Goal: Task Accomplishment & Management: Use online tool/utility

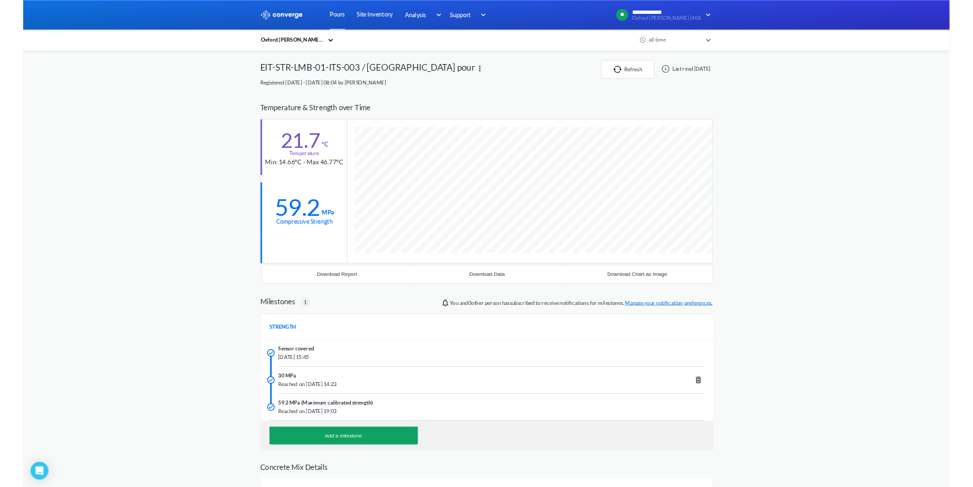
scroll to position [888, 806]
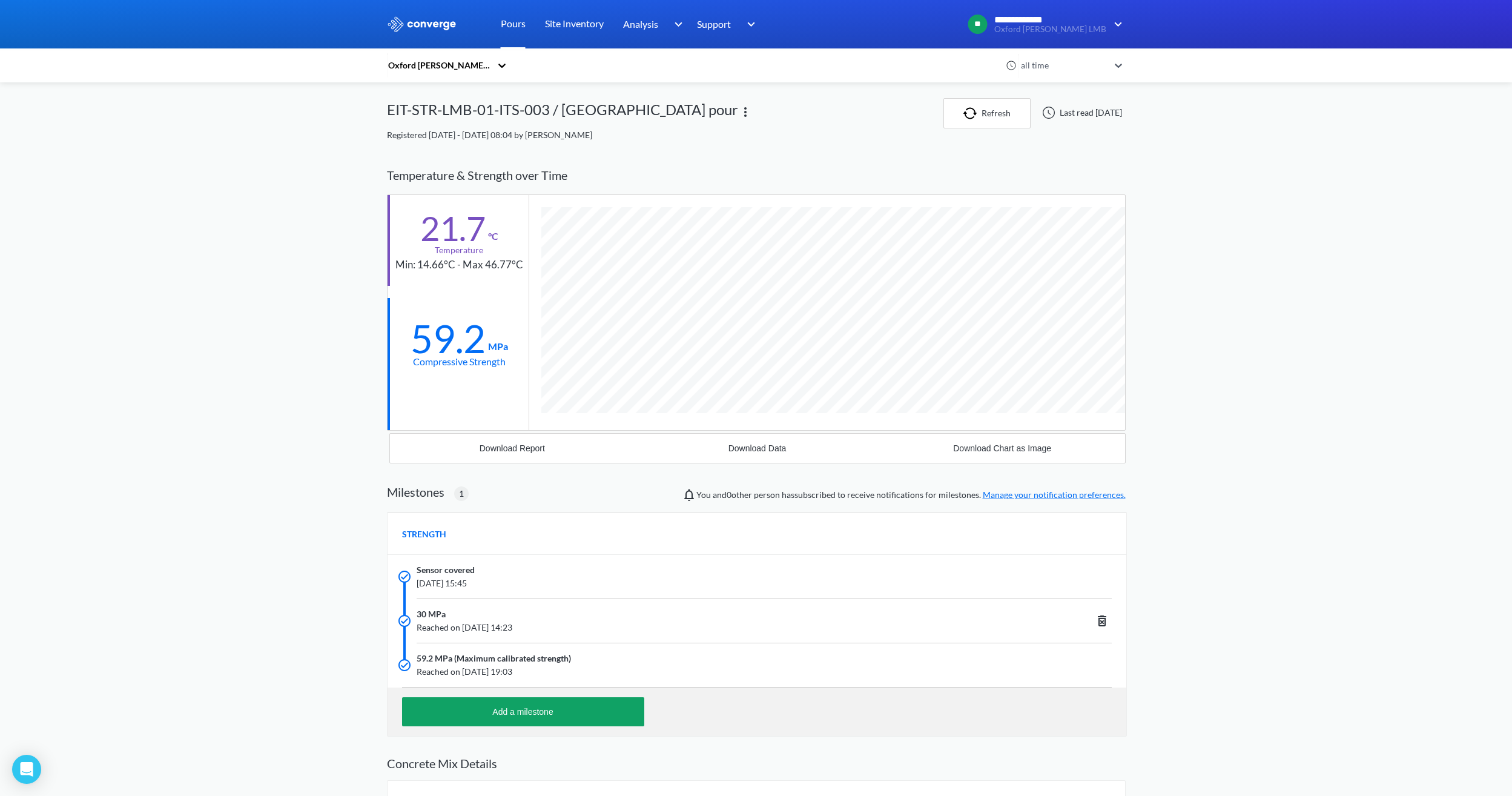
click at [513, 22] on link "Pours" at bounding box center [513, 24] width 25 height 49
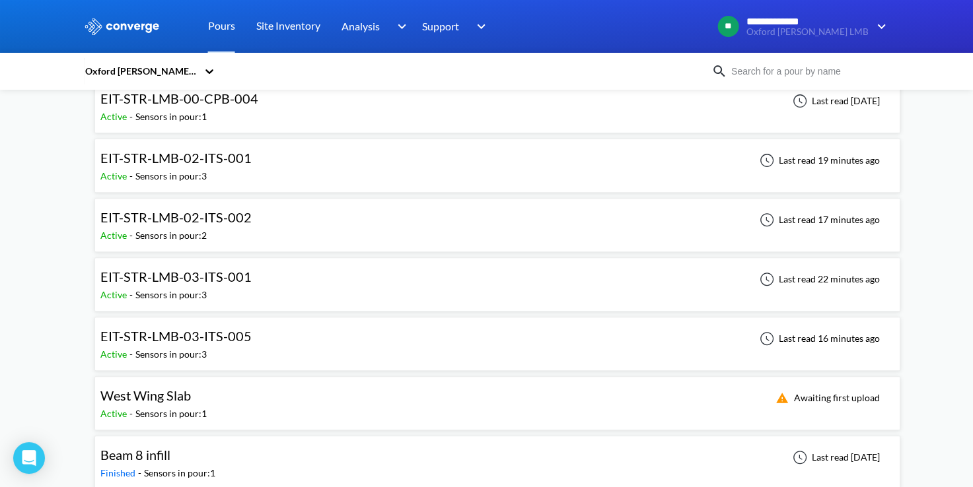
scroll to position [462, 0]
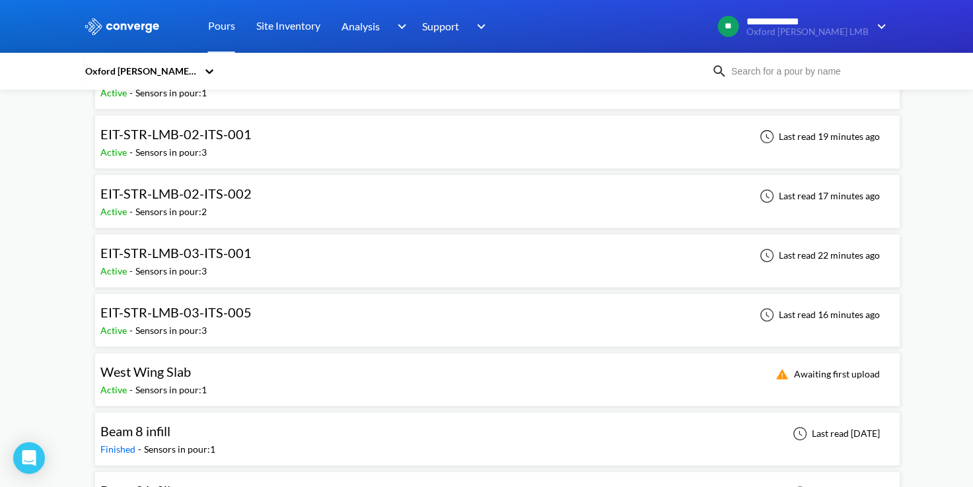
click at [235, 317] on span "EIT-STR-LMB-03-ITS-005" at bounding box center [175, 313] width 151 height 16
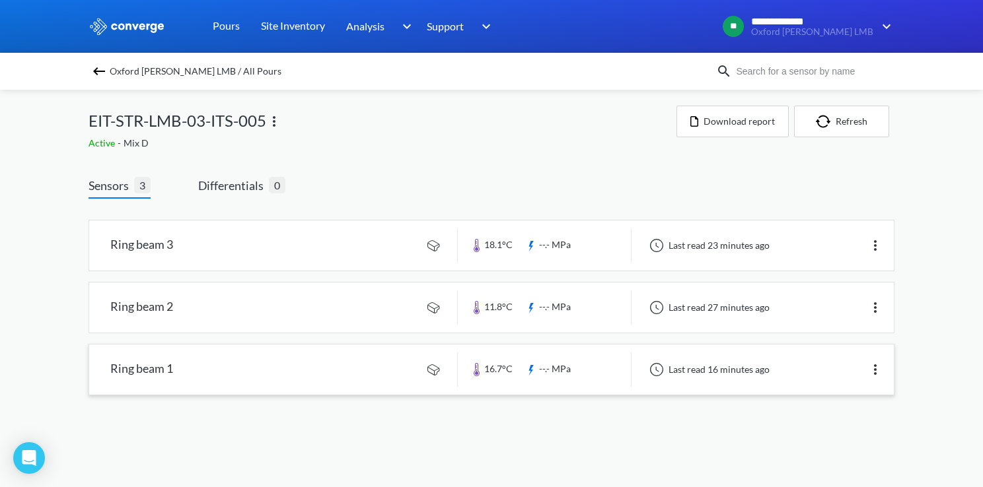
click at [238, 369] on link at bounding box center [491, 370] width 805 height 50
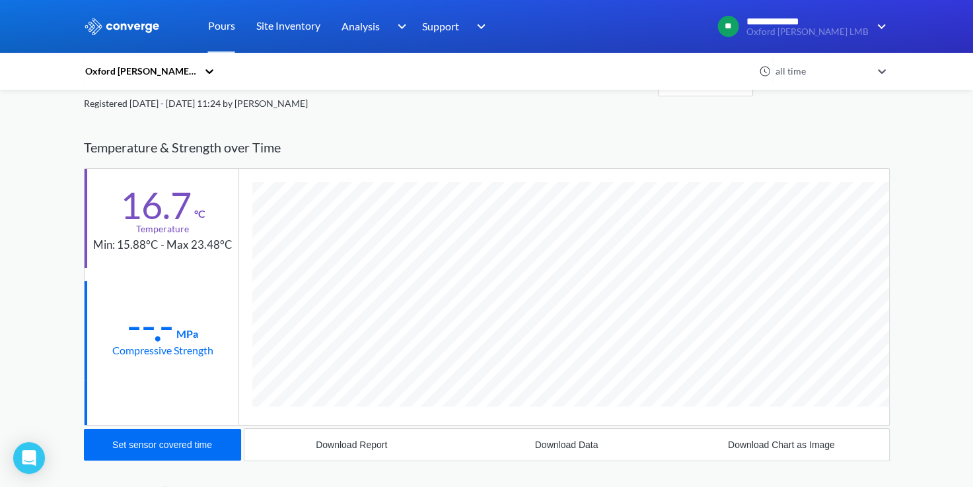
scroll to position [66, 0]
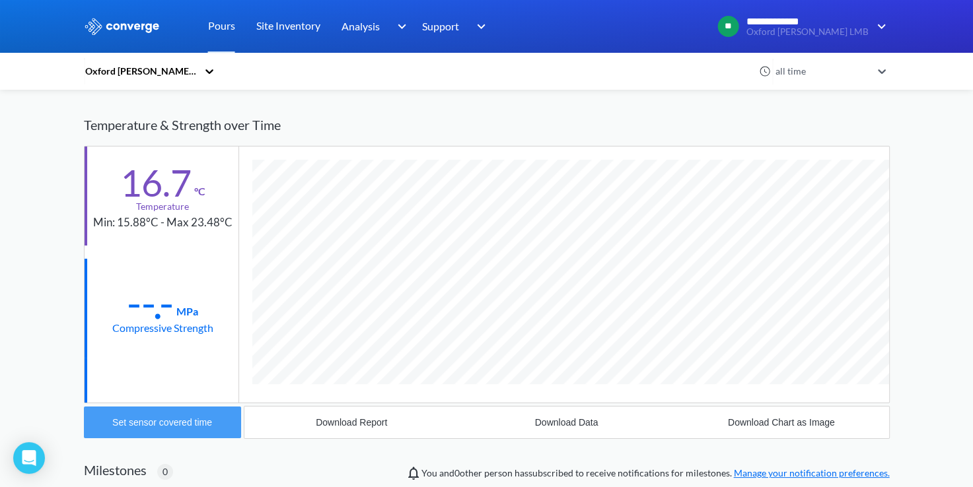
click at [153, 421] on div "Set sensor covered time" at bounding box center [162, 422] width 100 height 11
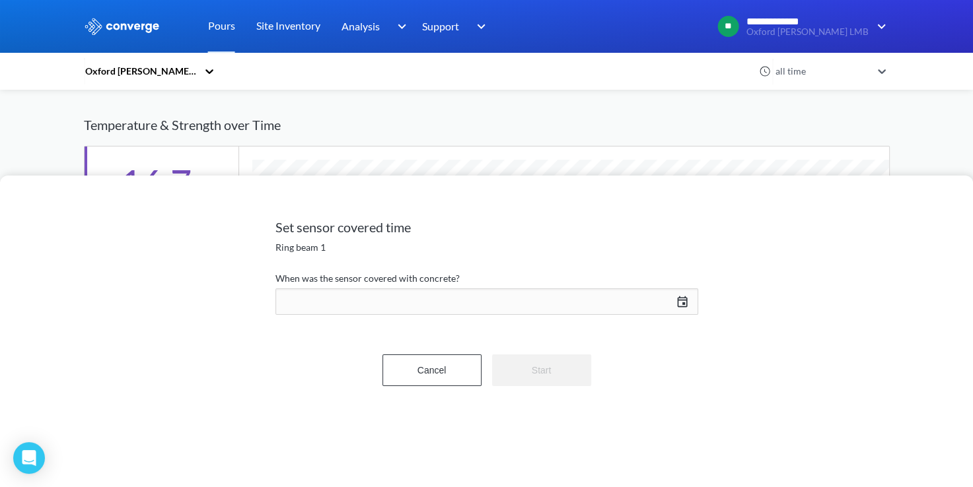
scroll to position [696, 806]
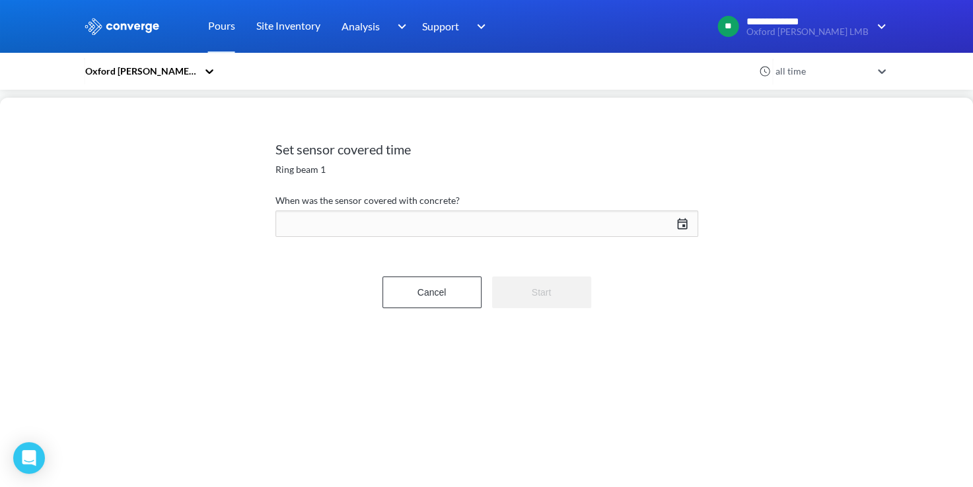
click at [677, 222] on div "[DATE] Press the down arrow key to interact with the calendar and select a date…" at bounding box center [486, 224] width 423 height 32
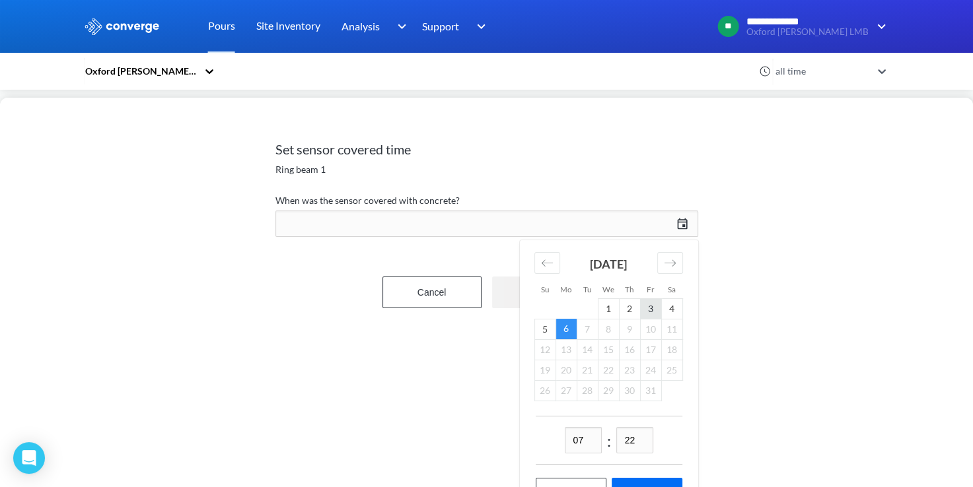
click at [659, 313] on td "3" at bounding box center [650, 309] width 21 height 20
drag, startPoint x: 589, startPoint y: 441, endPoint x: 549, endPoint y: 442, distance: 40.3
click at [550, 442] on div "07 : 22" at bounding box center [609, 440] width 147 height 49
type input "17"
drag, startPoint x: 636, startPoint y: 443, endPoint x: 612, endPoint y: 445, distance: 24.5
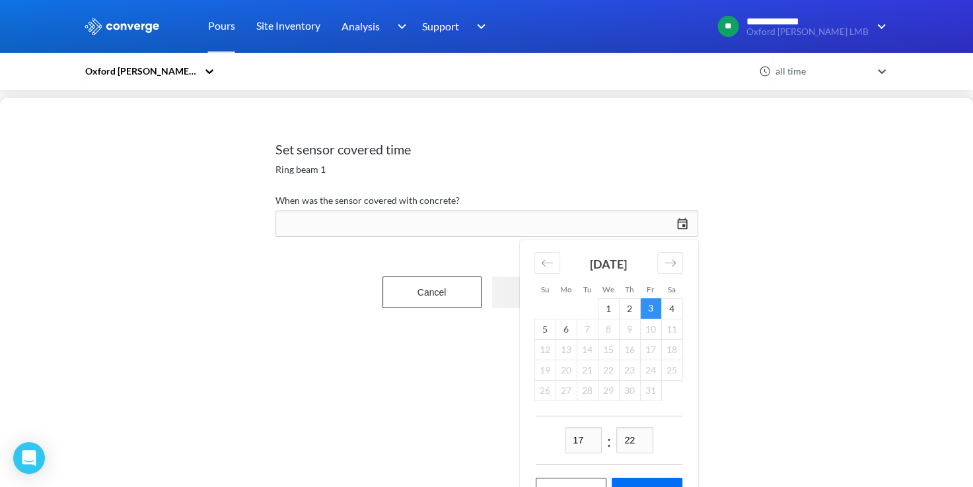
click at [613, 445] on div "17 : 22" at bounding box center [609, 440] width 147 height 49
type input "45"
click at [799, 309] on div "Set sensor covered time Ring beam 1 When was the sensor covered with concrete? …" at bounding box center [486, 293] width 973 height 390
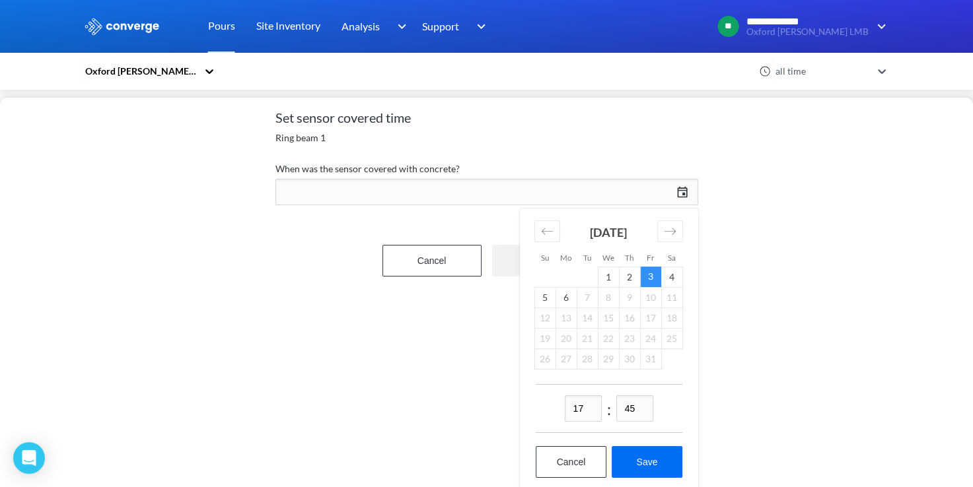
scroll to position [48, 0]
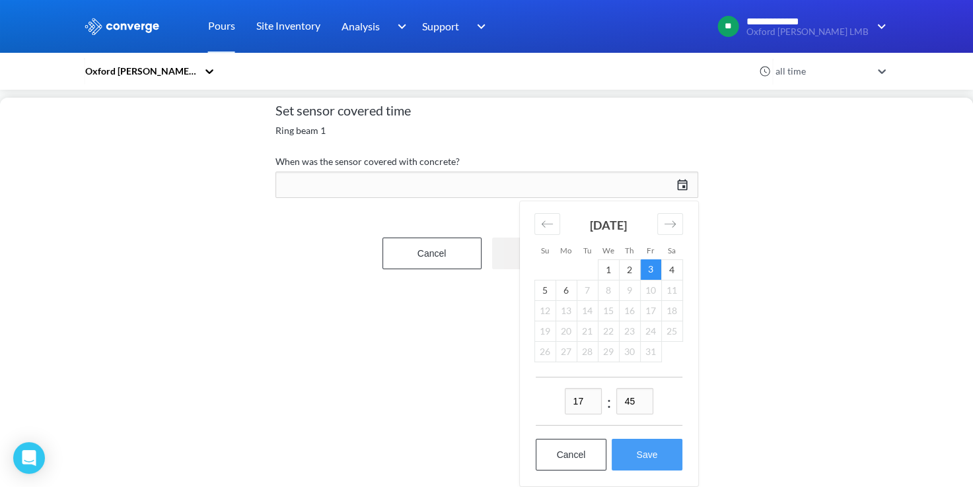
click at [650, 449] on button "Save" at bounding box center [647, 455] width 70 height 32
type input "17:45[DATE]"
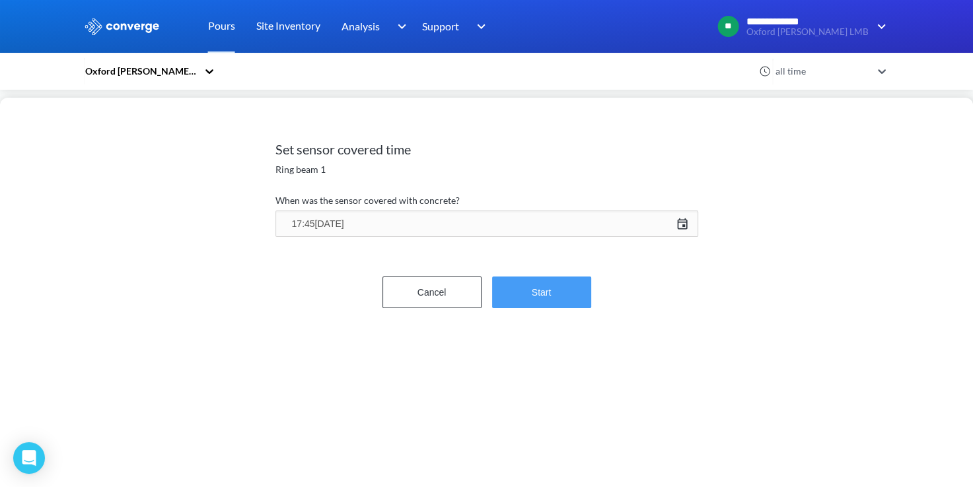
click at [552, 289] on button "Start" at bounding box center [541, 293] width 99 height 32
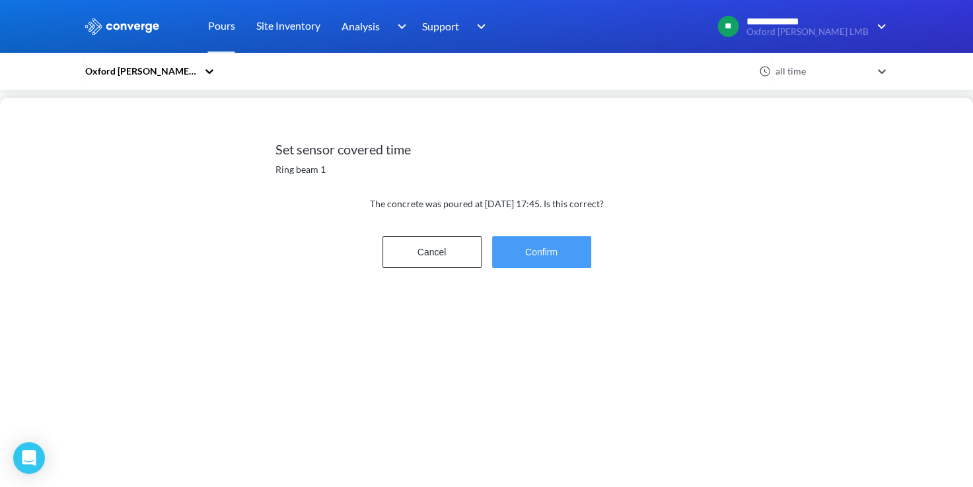
click at [540, 252] on button "Confirm" at bounding box center [541, 252] width 99 height 32
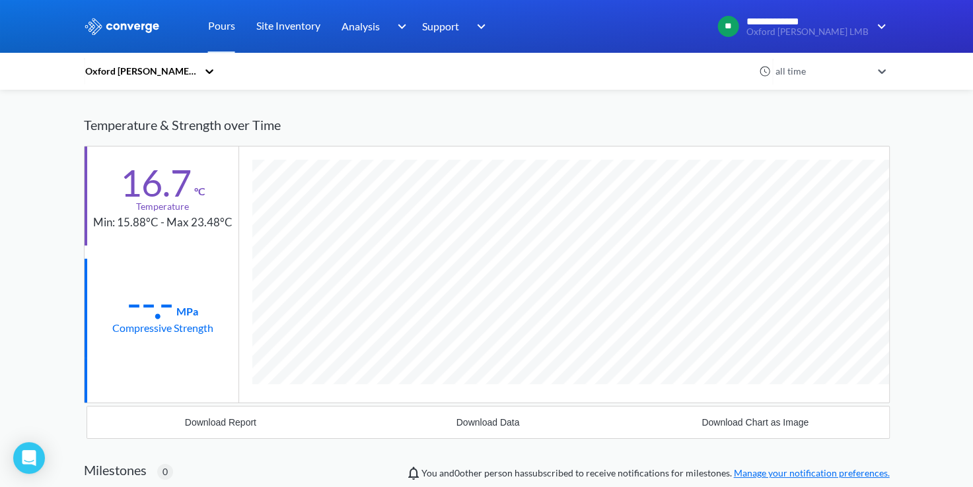
scroll to position [696, 806]
click at [944, 236] on div "**********" at bounding box center [486, 341] width 973 height 815
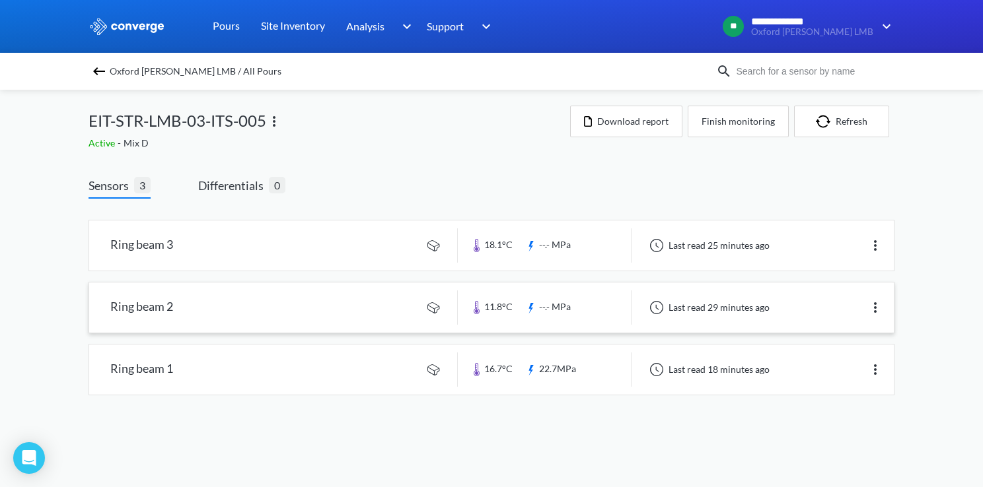
click at [291, 306] on link at bounding box center [491, 308] width 805 height 50
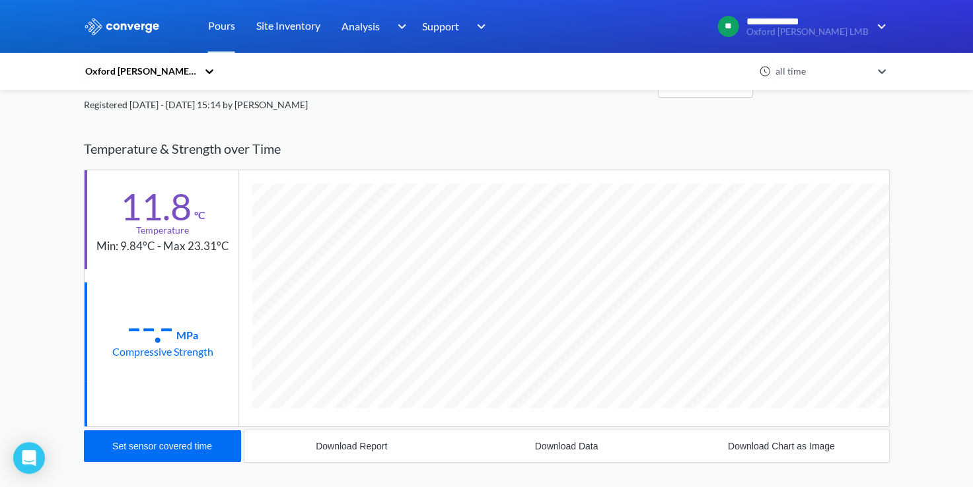
scroll to position [66, 0]
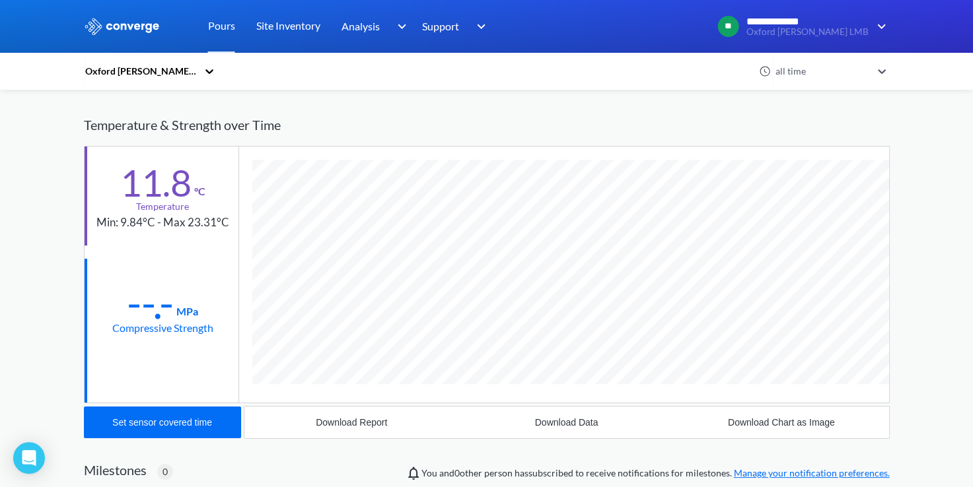
click at [914, 162] on div "**********" at bounding box center [486, 341] width 973 height 815
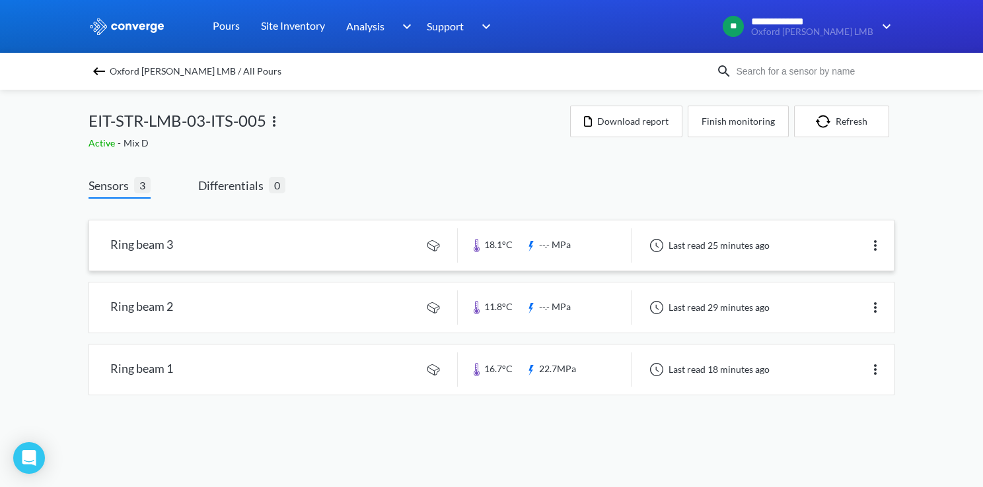
click at [275, 251] on link at bounding box center [491, 246] width 805 height 50
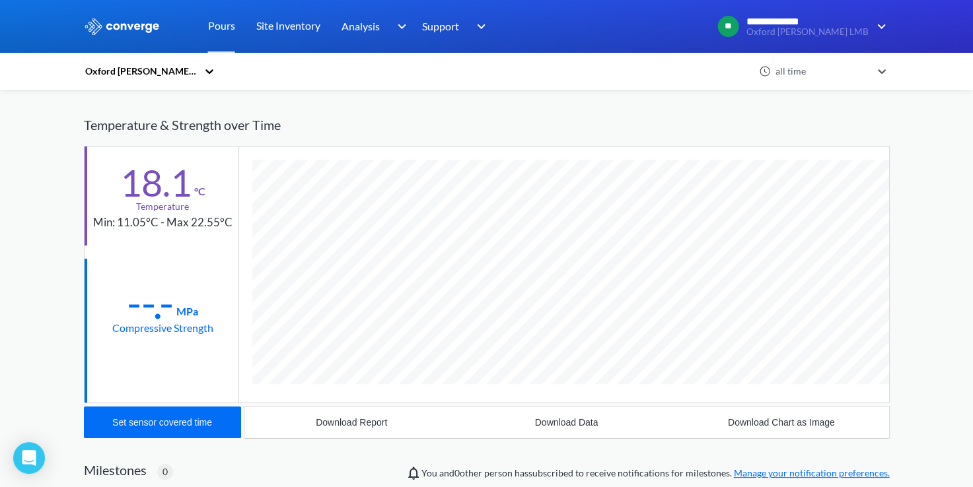
scroll to position [696, 806]
click at [949, 223] on div "**********" at bounding box center [486, 341] width 973 height 815
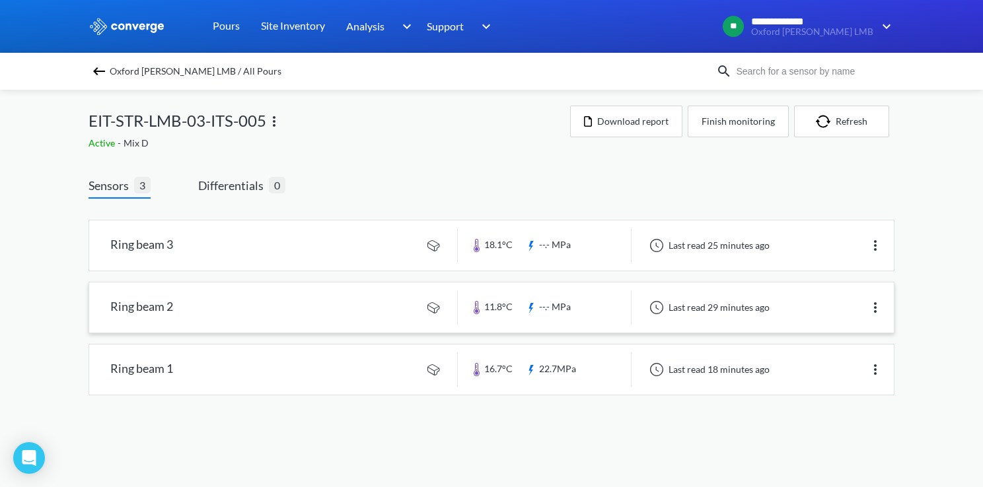
click at [254, 310] on link at bounding box center [491, 308] width 805 height 50
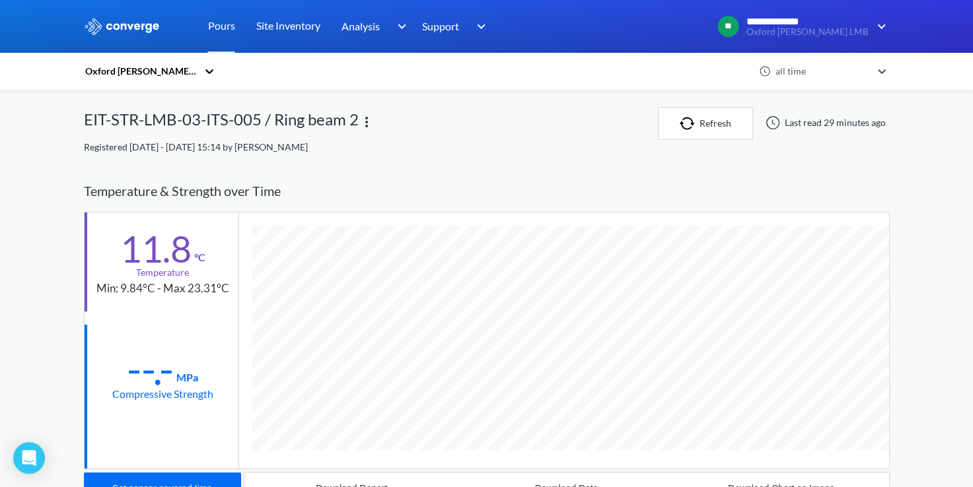
scroll to position [696, 806]
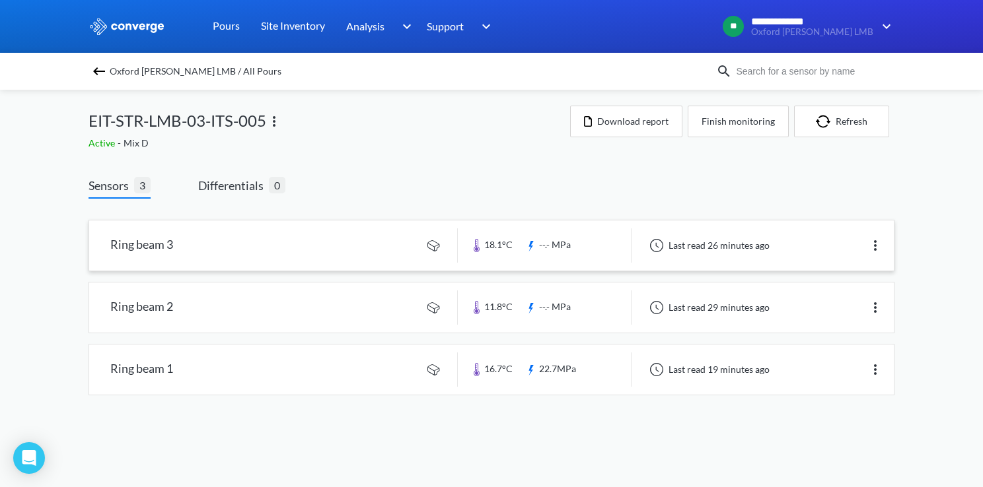
click at [199, 242] on link at bounding box center [491, 246] width 805 height 50
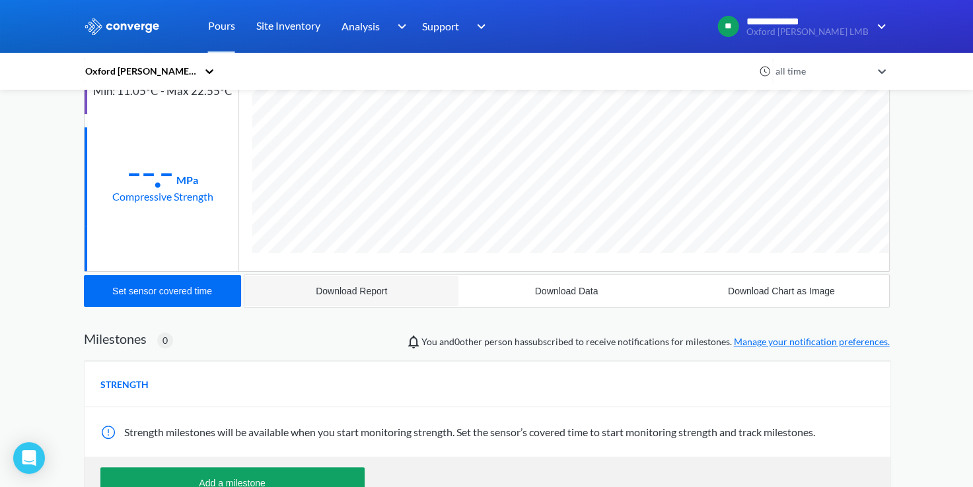
scroll to position [198, 0]
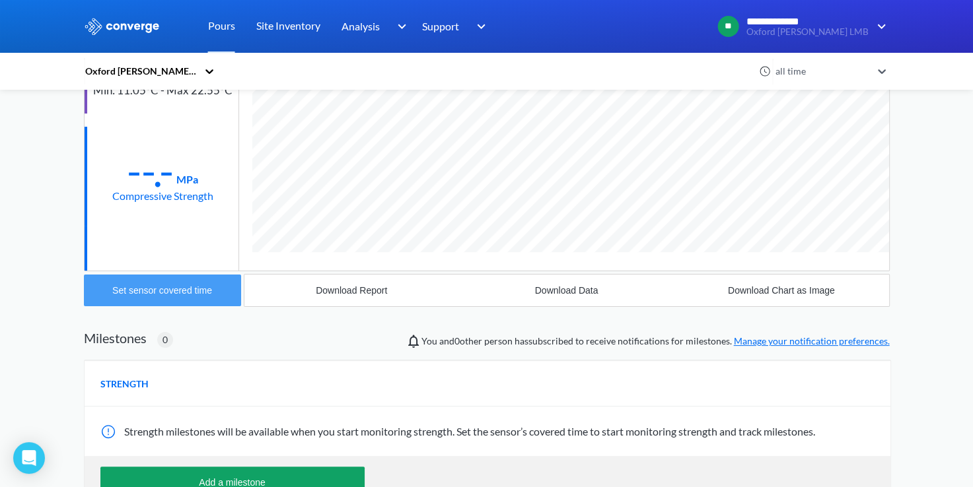
click at [177, 292] on div "Set sensor covered time" at bounding box center [162, 290] width 100 height 11
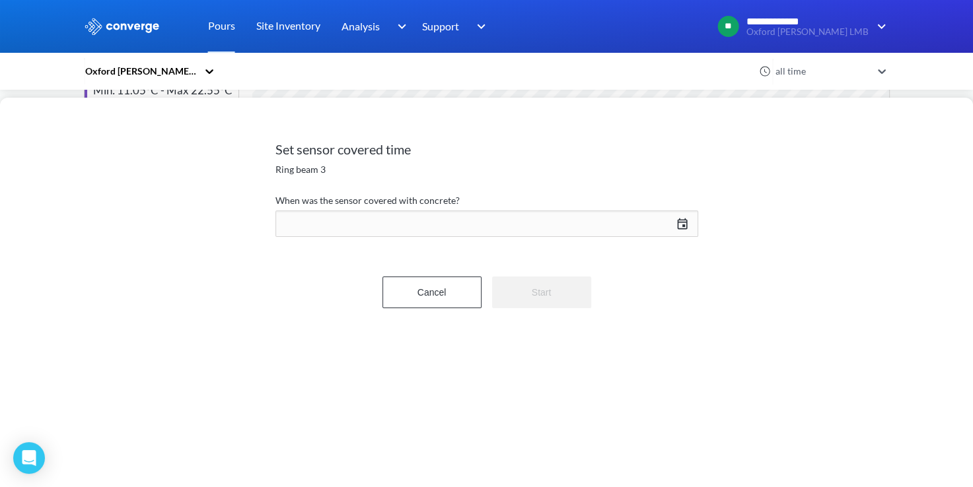
scroll to position [696, 806]
click at [679, 227] on div "[DATE] Press the down arrow key to interact with the calendar and select a date…" at bounding box center [486, 224] width 423 height 32
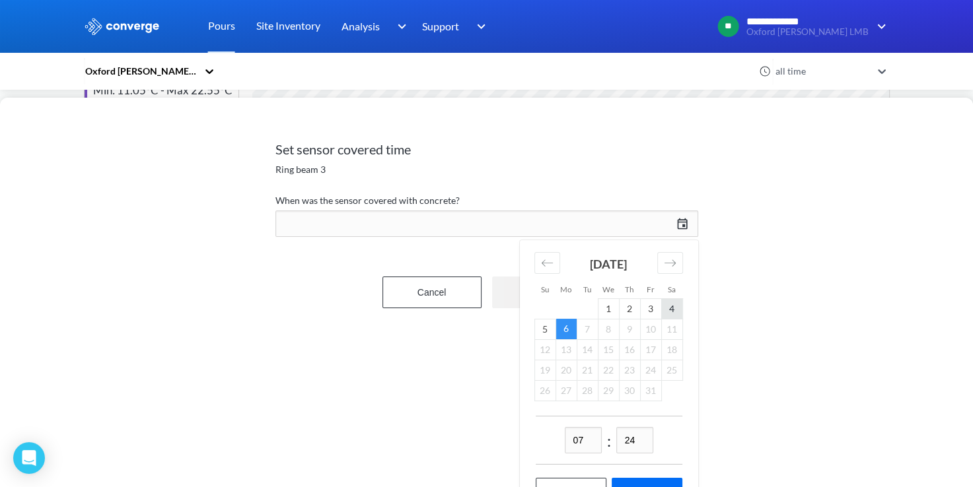
click at [668, 308] on td "4" at bounding box center [671, 309] width 21 height 20
drag, startPoint x: 583, startPoint y: 440, endPoint x: 519, endPoint y: 440, distance: 64.7
click at [519, 440] on div "Set sensor covered time Ring beam 3 When was the sensor covered with concrete? …" at bounding box center [486, 293] width 973 height 390
type input "09"
drag, startPoint x: 651, startPoint y: 442, endPoint x: 598, endPoint y: 443, distance: 52.8
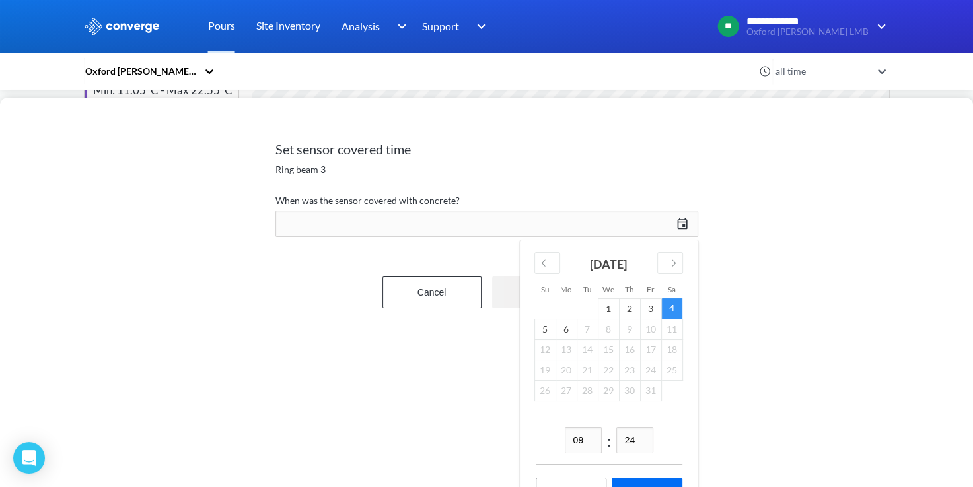
click at [598, 443] on div "09 : 24" at bounding box center [609, 440] width 147 height 49
type input "45"
click at [797, 418] on div "Set sensor covered time Ring beam 3 When was the sensor covered with concrete? …" at bounding box center [486, 293] width 973 height 390
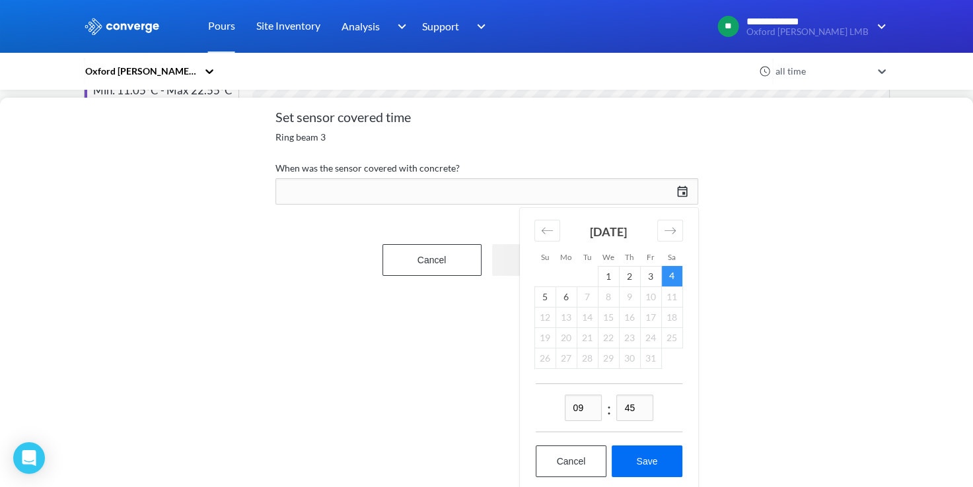
scroll to position [48, 0]
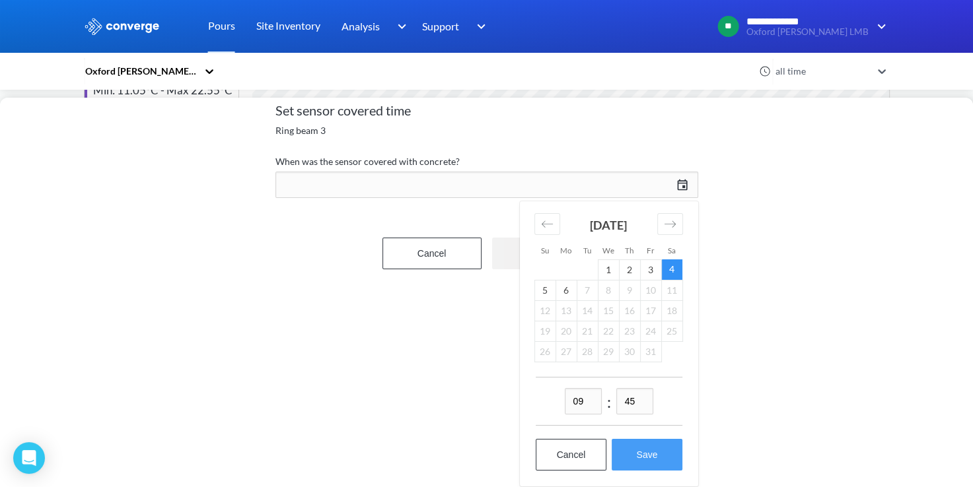
click at [645, 440] on button "Save" at bounding box center [647, 455] width 70 height 32
type input "09:45[DATE]"
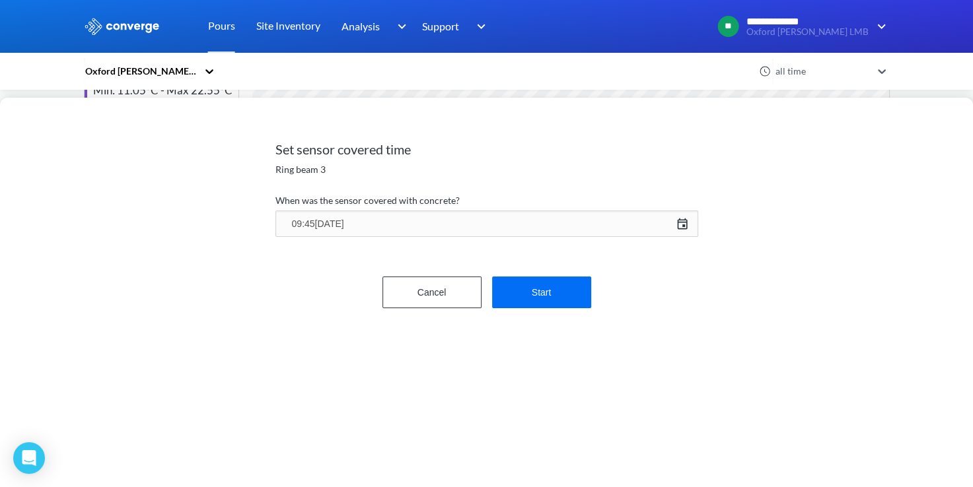
scroll to position [0, 0]
click at [534, 293] on button "Start" at bounding box center [541, 293] width 99 height 32
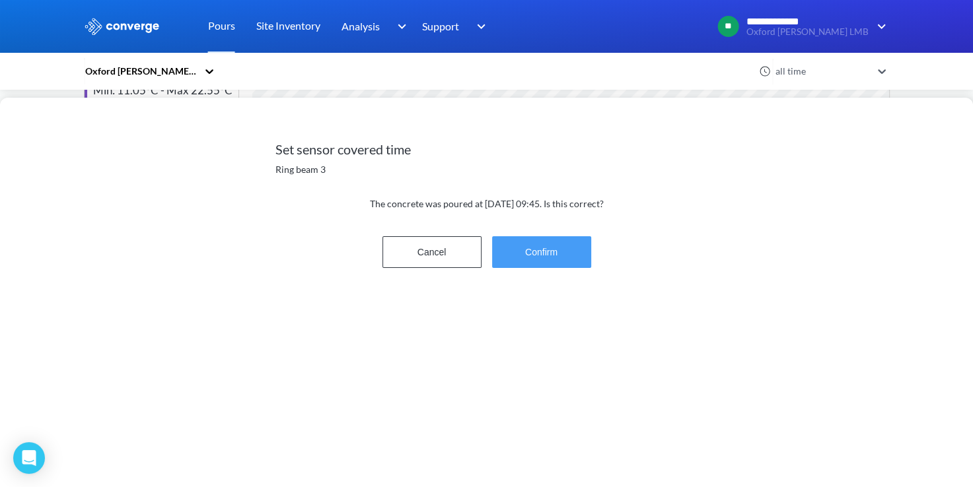
click at [544, 254] on button "Confirm" at bounding box center [541, 252] width 99 height 32
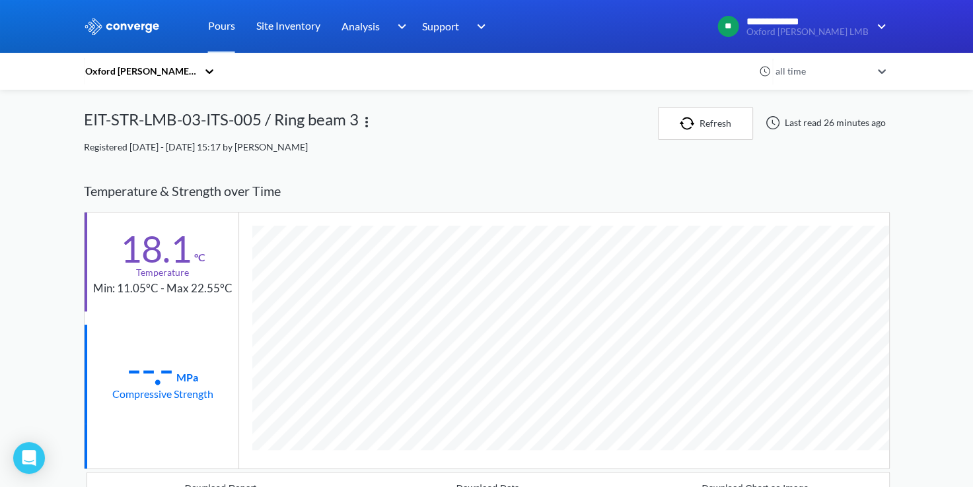
click at [54, 173] on div "**********" at bounding box center [486, 407] width 973 height 815
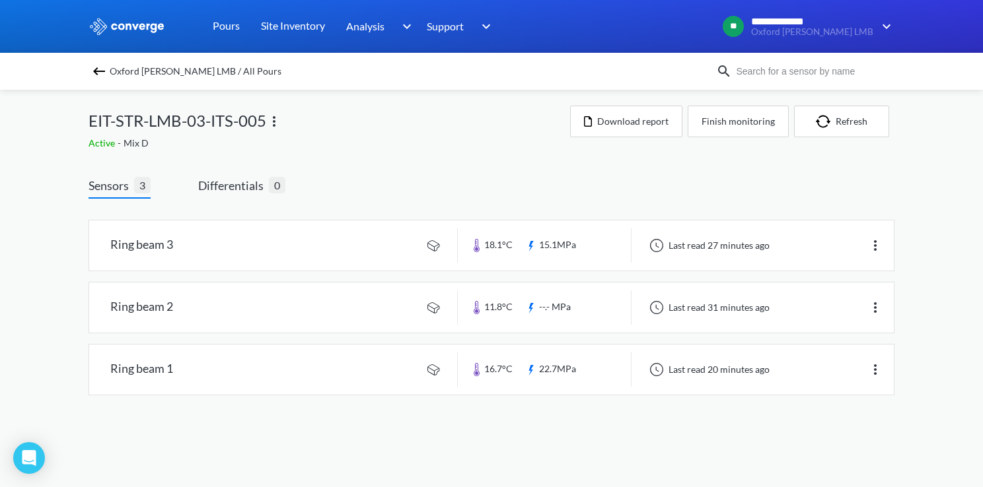
click at [468, 166] on div "Sensors 3 Differentials 0 Ring beam 3 18.1°C 15.1MPa Last read 27 minutes ago R…" at bounding box center [492, 289] width 806 height 265
click at [482, 157] on div "Sensors 3 Differentials 0 Ring beam 3 18.1°C 15.1MPa Last read 27 minutes ago R…" at bounding box center [492, 289] width 806 height 265
click at [95, 73] on img at bounding box center [99, 71] width 16 height 16
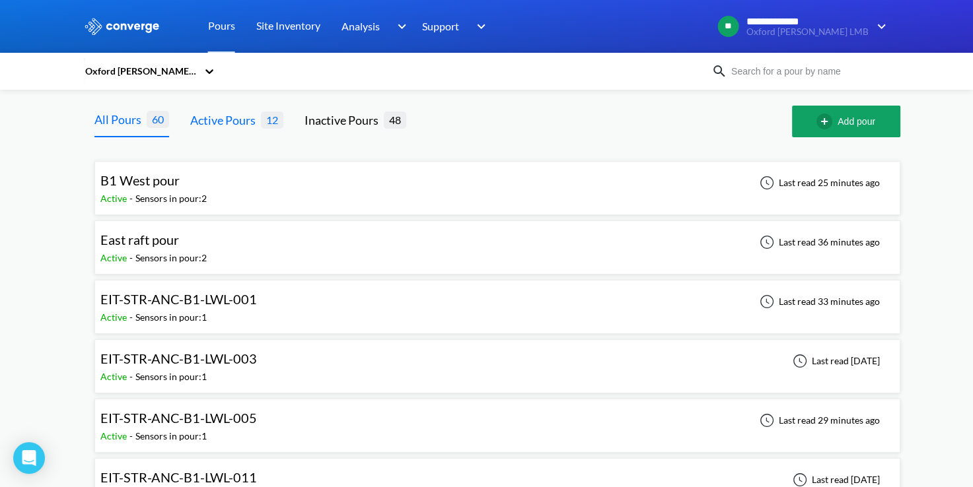
click at [226, 120] on div "Active Pours" at bounding box center [225, 120] width 71 height 18
click at [234, 254] on div "East raft pour Active - Sensors in pour: 2 Last read 36 minutes ago" at bounding box center [497, 248] width 794 height 42
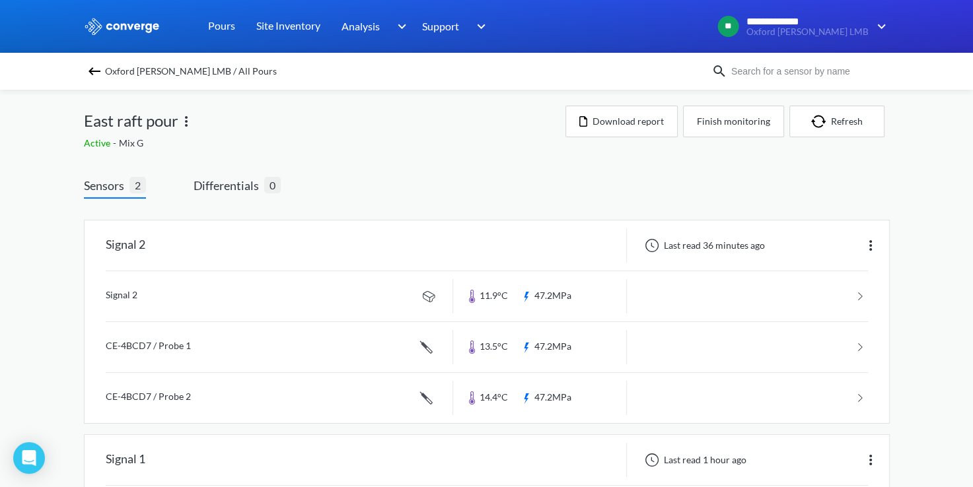
drag, startPoint x: 234, startPoint y: 254, endPoint x: 244, endPoint y: 245, distance: 12.6
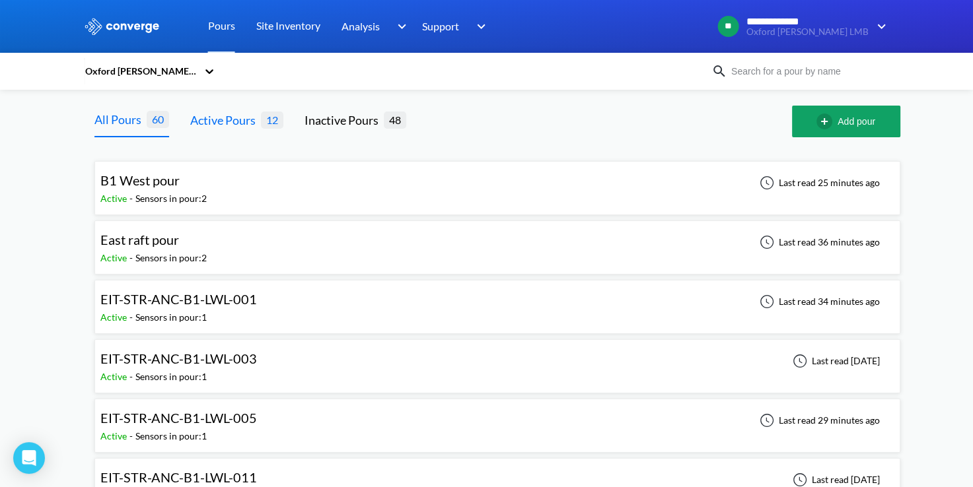
click at [251, 127] on div "Active Pours" at bounding box center [225, 120] width 71 height 18
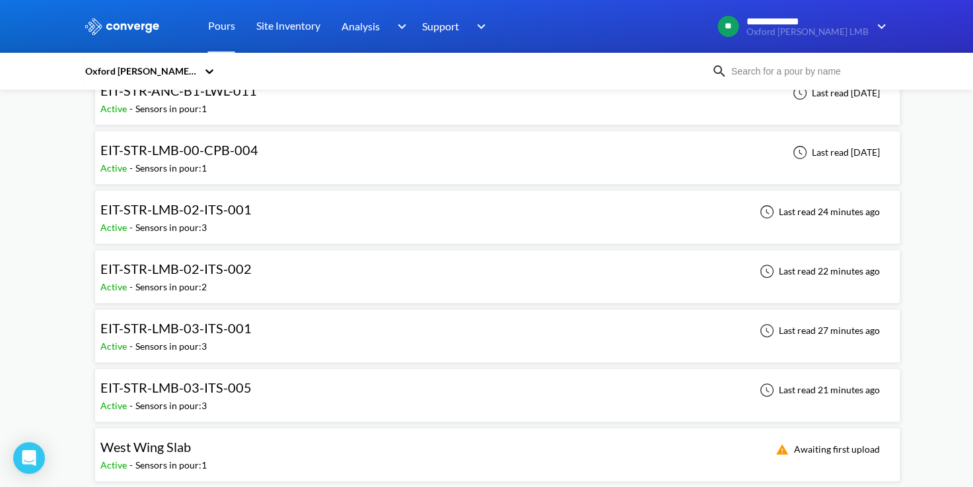
scroll to position [388, 0]
click at [281, 326] on div "EIT-STR-LMB-03-ITS-001 Active - Sensors in pour: 3 Last read 27 minutes ago" at bounding box center [497, 335] width 794 height 42
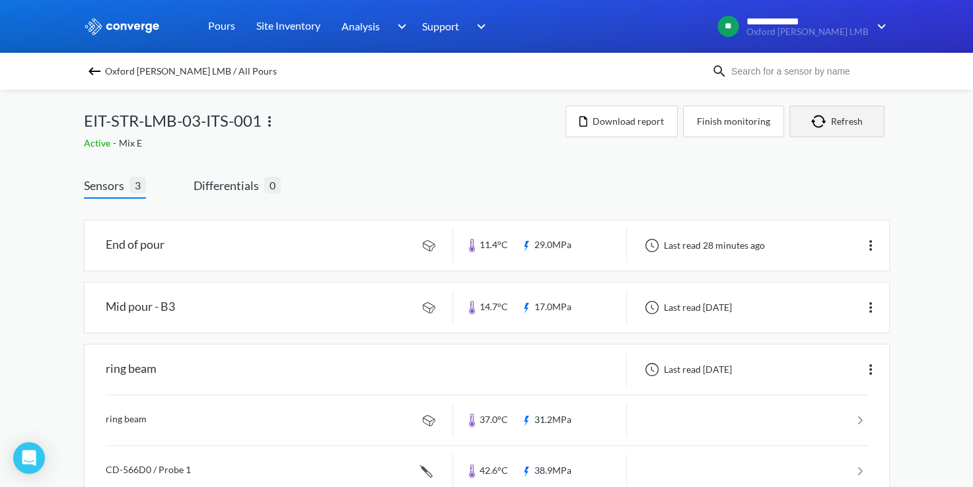
click at [835, 123] on button "Refresh" at bounding box center [836, 122] width 95 height 32
click at [102, 73] on img at bounding box center [95, 71] width 16 height 16
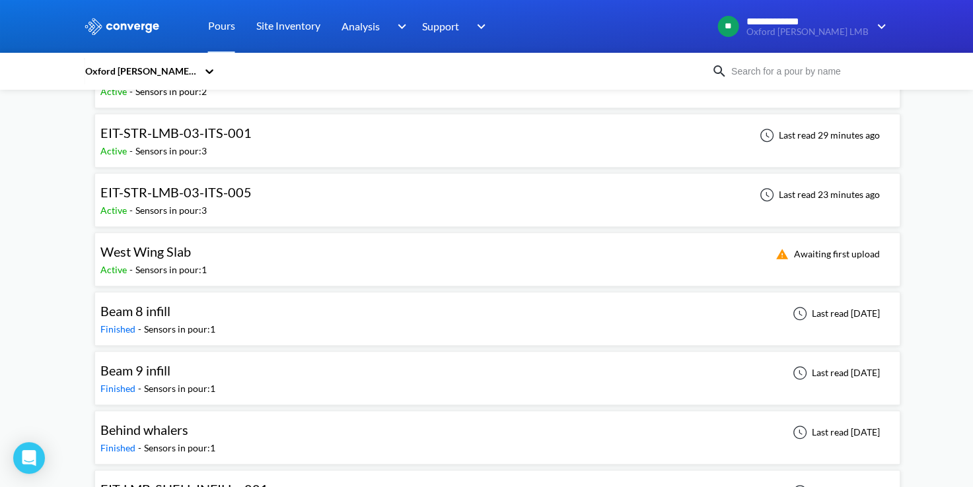
scroll to position [396, 0]
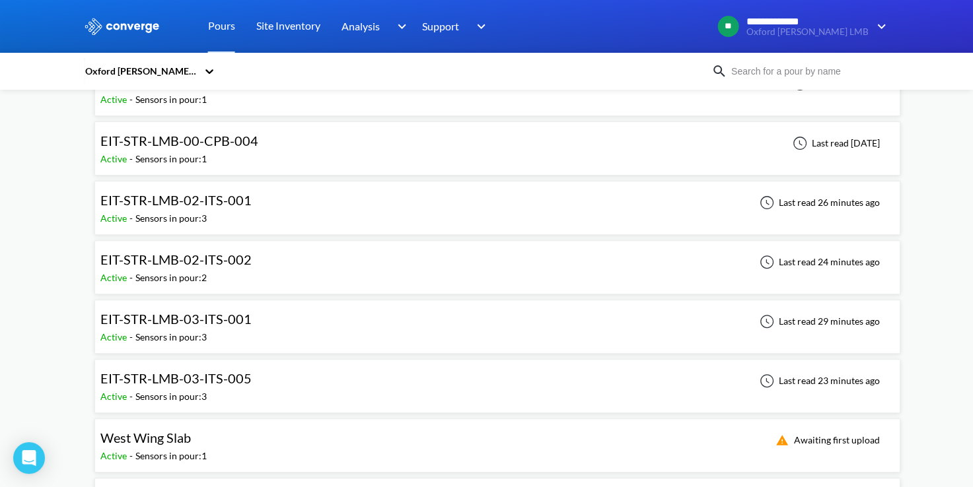
click at [256, 392] on div "EIT-STR-LMB-03-ITS-005 Active - Sensors in pour: 3 Last read 23 minutes ago" at bounding box center [497, 386] width 794 height 42
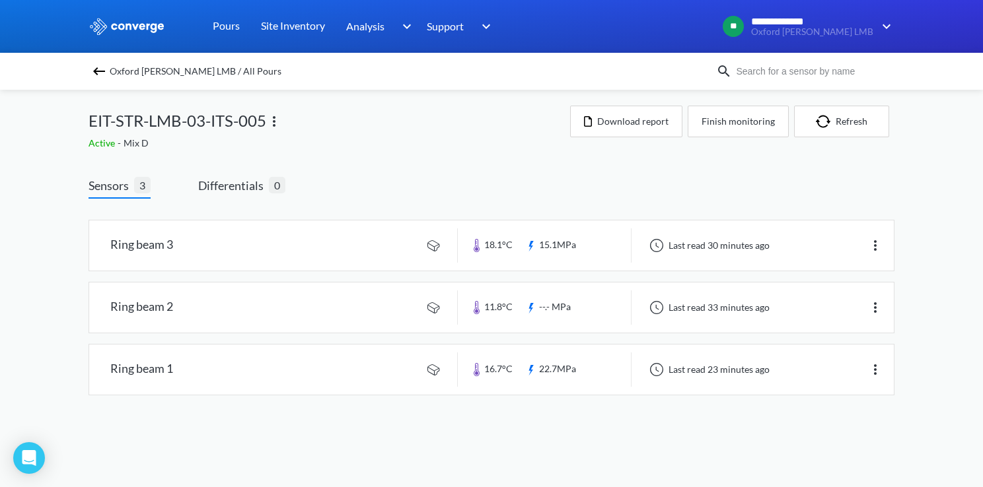
click at [693, 456] on body "**********" at bounding box center [491, 243] width 983 height 487
click at [318, 380] on link at bounding box center [491, 370] width 805 height 50
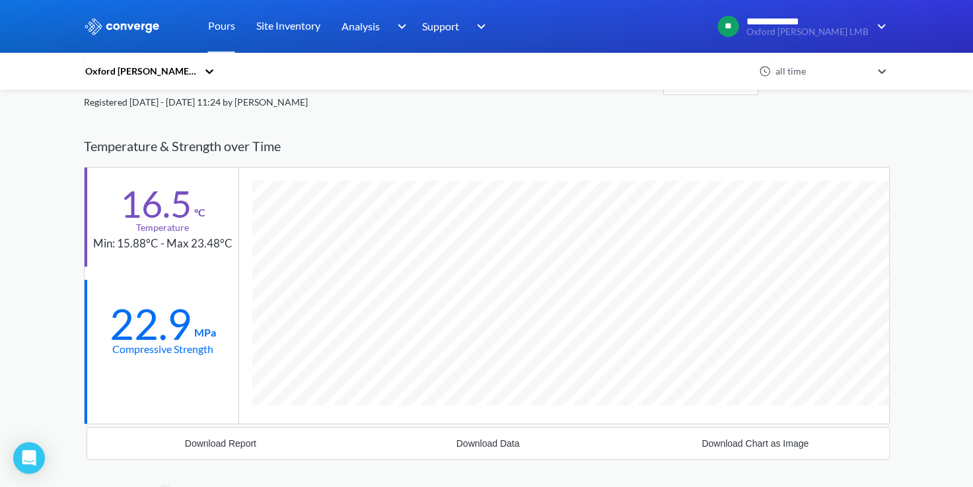
scroll to position [886, 806]
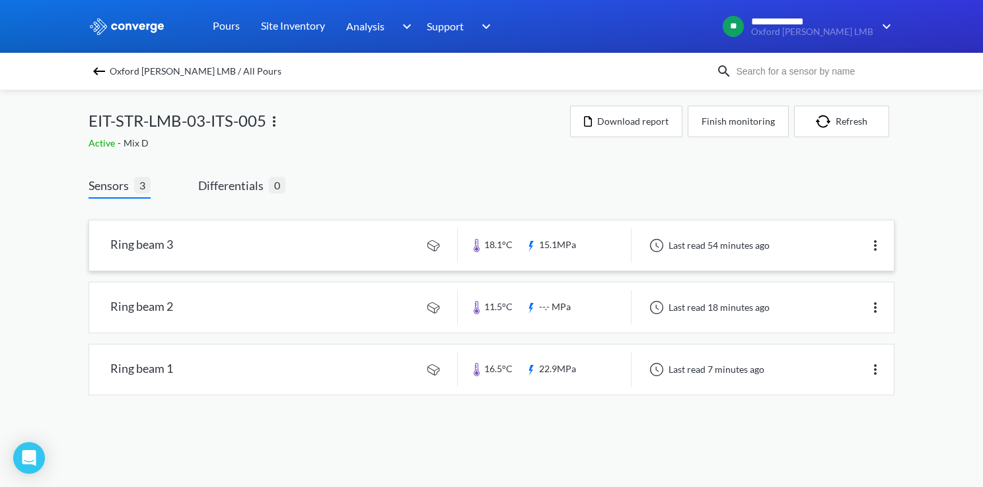
click at [139, 242] on link at bounding box center [491, 246] width 805 height 50
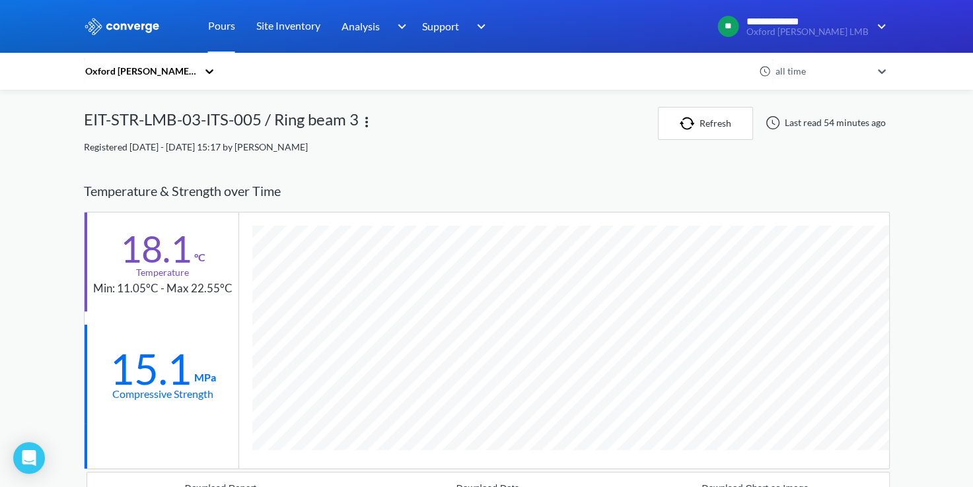
scroll to position [886, 806]
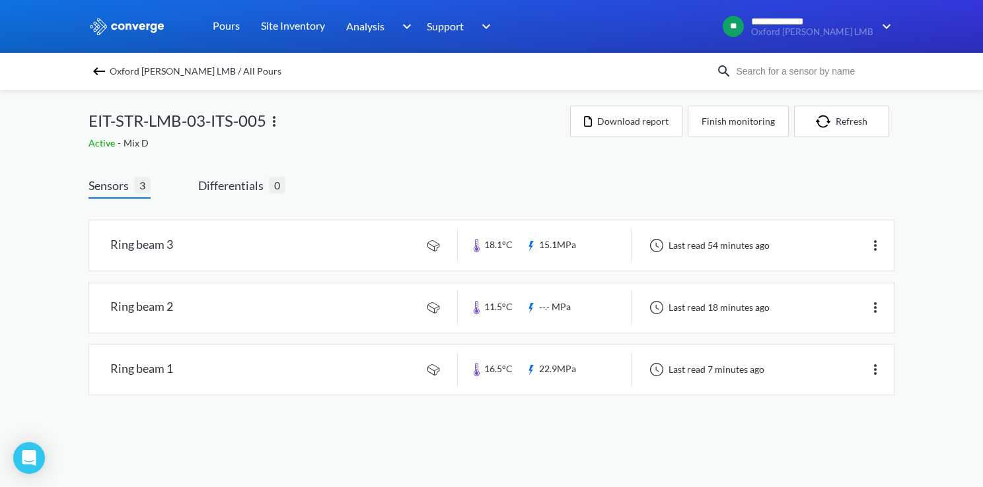
click at [100, 78] on img at bounding box center [99, 71] width 16 height 16
